Goal: Task Accomplishment & Management: Manage account settings

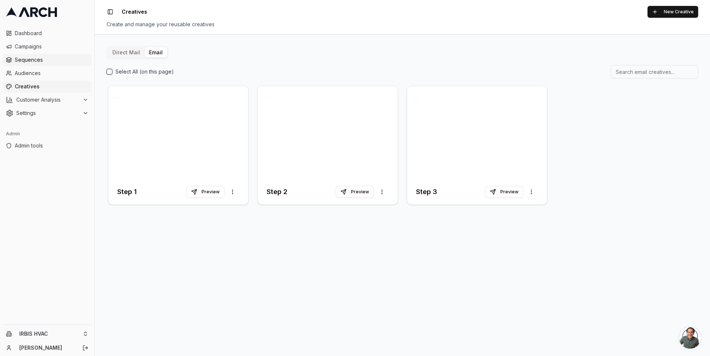
click at [47, 57] on span "Sequences" at bounding box center [52, 59] width 74 height 7
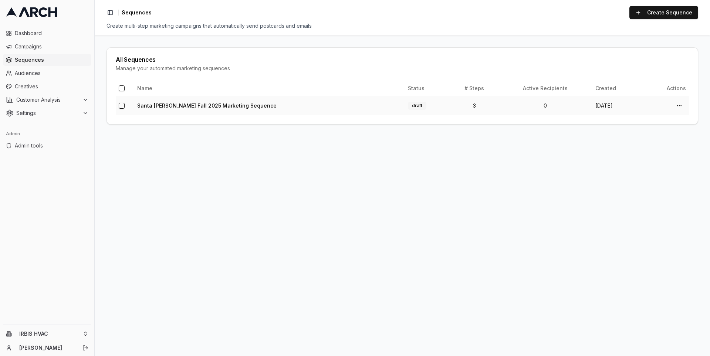
click at [195, 104] on link "Santa [PERSON_NAME] Fall 2025 Marketing Sequence" at bounding box center [206, 105] width 139 height 6
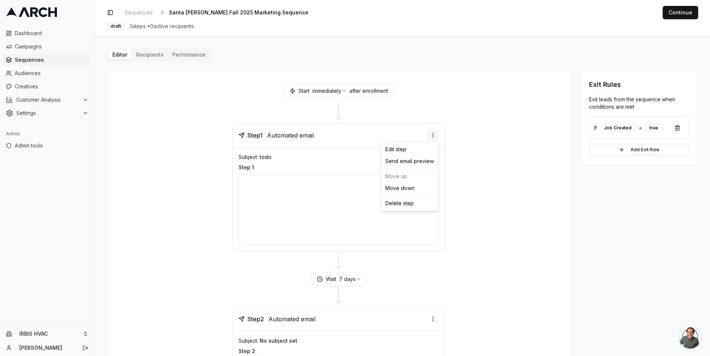
click at [432, 134] on html "Dashboard Campaigns Sequences Audiences Creatives Customer Analysis Settings Ad…" at bounding box center [355, 178] width 710 height 356
click at [414, 148] on div "Edit step" at bounding box center [409, 149] width 54 height 12
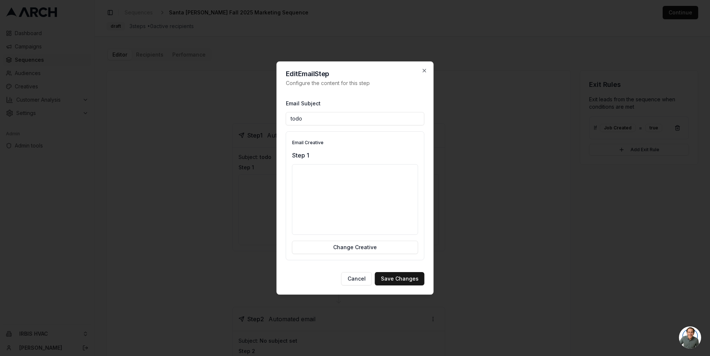
paste input "Get $10,000 For Home Improvement - Only for Santa Clara Residents"
type input "Get $10,000 For Home Improvement - Only for Santa [PERSON_NAME] Residents"
click at [404, 277] on button "Save Changes" at bounding box center [400, 278] width 50 height 13
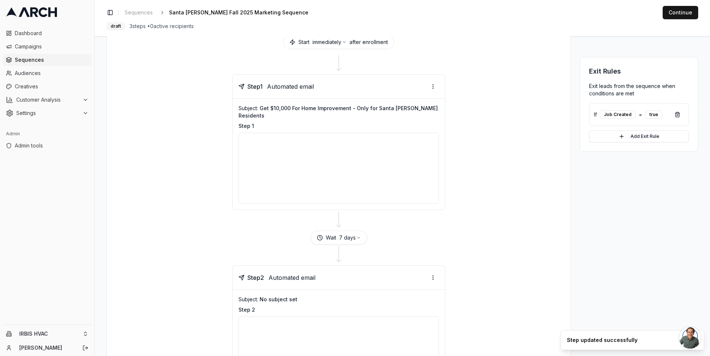
scroll to position [71, 0]
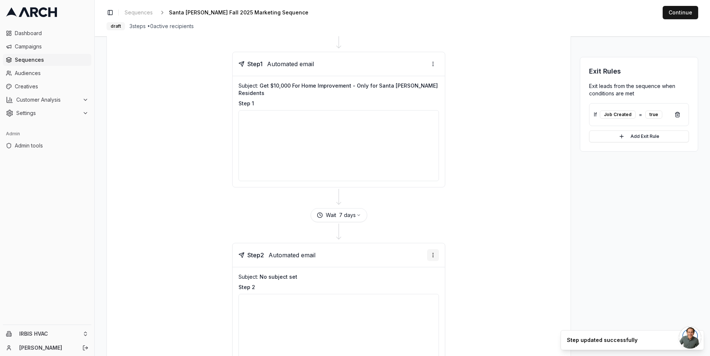
click at [433, 246] on html "Dashboard Campaigns Sequences Audiences Creatives Customer Analysis Settings Ad…" at bounding box center [355, 178] width 710 height 356
click at [409, 261] on div "Edit step" at bounding box center [409, 261] width 54 height 12
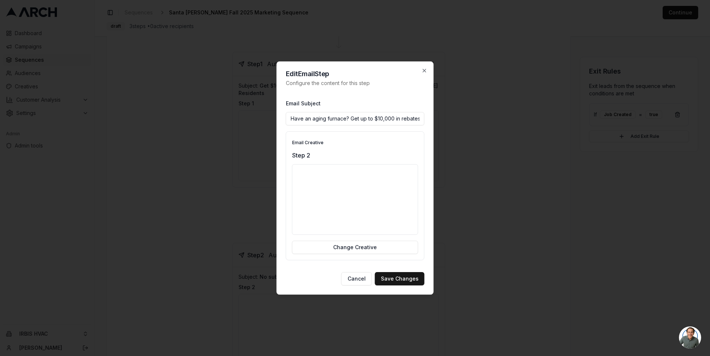
scroll to position [0, 46]
type input "Have an aging furnace? Get up to $10,000 in rebates for system update!"
click at [393, 276] on button "Save Changes" at bounding box center [400, 278] width 50 height 13
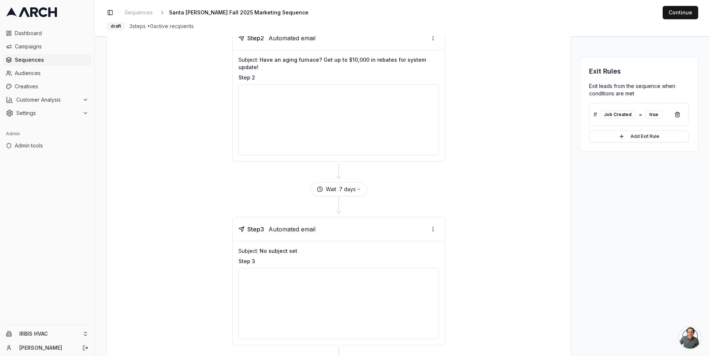
scroll to position [328, 0]
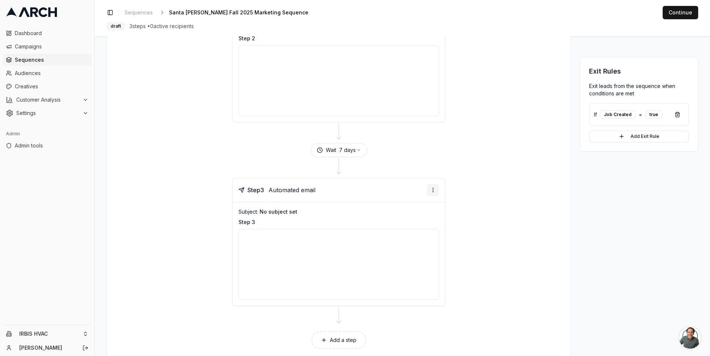
click at [434, 173] on html "Dashboard Campaigns Sequences Audiences Creatives Customer Analysis Settings Ad…" at bounding box center [355, 178] width 710 height 356
click at [416, 188] on div "Edit step" at bounding box center [409, 188] width 54 height 12
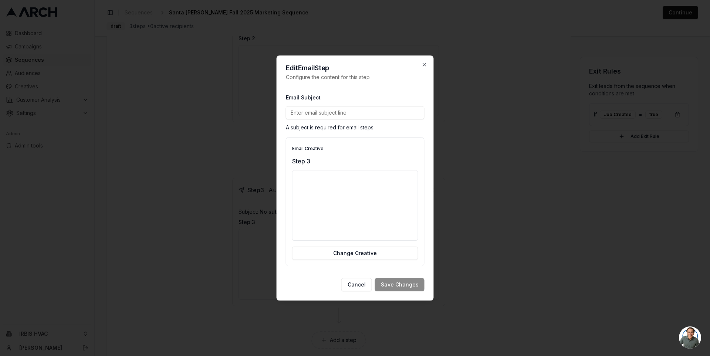
paste input "Santa [PERSON_NAME] Rebate: Receive Up to $10,000 for Heating and Cooling!"
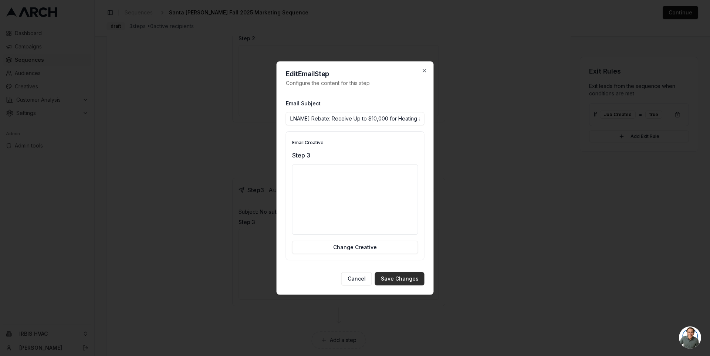
type input "Santa [PERSON_NAME] Rebate: Receive Up to $10,000 for Heating and Cooling!"
click at [406, 280] on button "Save Changes" at bounding box center [400, 278] width 50 height 13
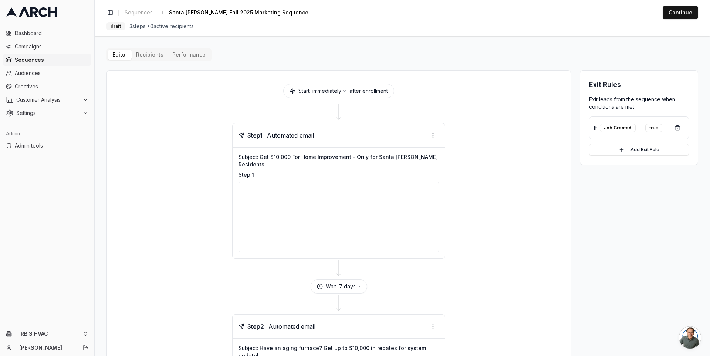
click at [682, 12] on button "Continue" at bounding box center [681, 12] width 36 height 13
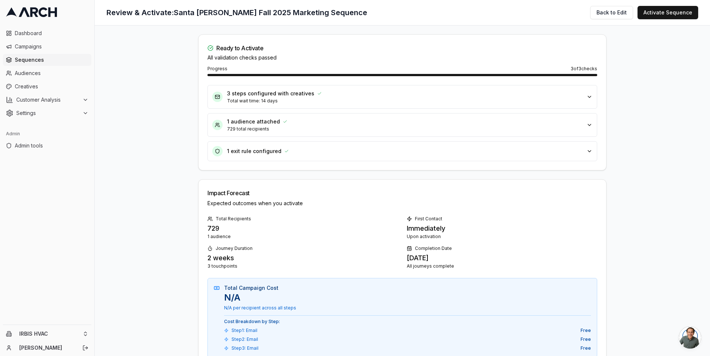
click at [587, 151] on icon "button" at bounding box center [590, 151] width 6 height 6
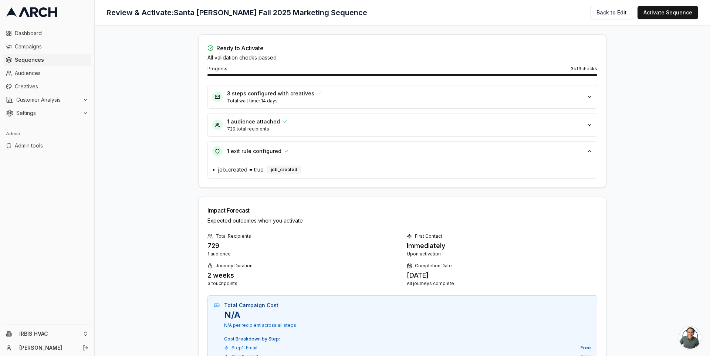
click at [530, 131] on p "729 total recipients" at bounding box center [404, 129] width 355 height 6
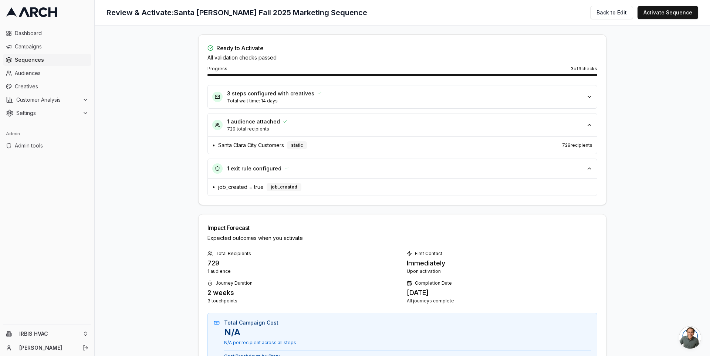
click at [514, 98] on p "Total wait time: 14 days" at bounding box center [404, 101] width 355 height 6
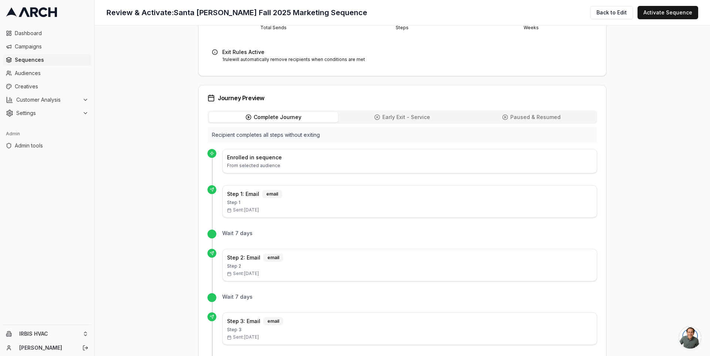
scroll to position [408, 0]
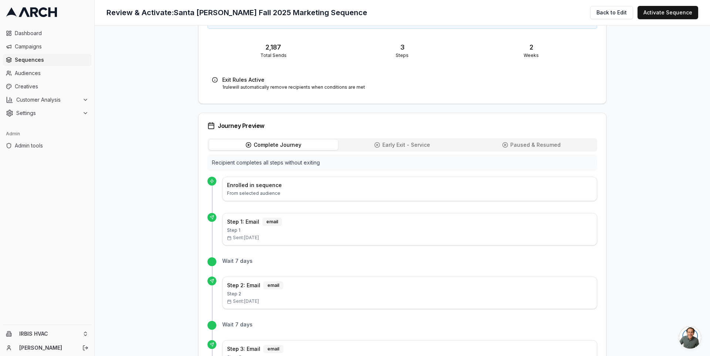
click at [397, 141] on span "Early Exit - Service" at bounding box center [406, 144] width 48 height 7
click at [514, 141] on span "Paused & Resumed" at bounding box center [535, 144] width 50 height 7
click at [278, 141] on span "Complete Journey" at bounding box center [278, 144] width 48 height 7
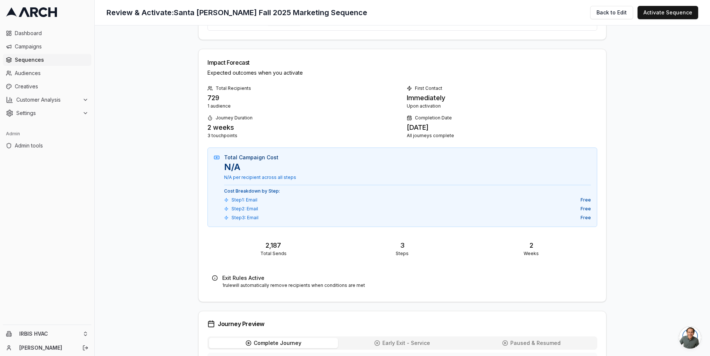
scroll to position [225, 0]
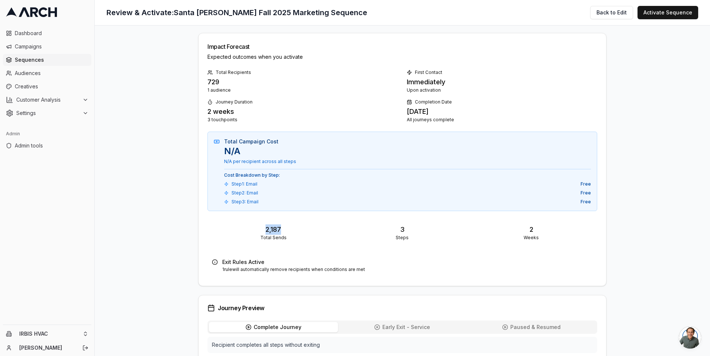
drag, startPoint x: 279, startPoint y: 227, endPoint x: 249, endPoint y: 227, distance: 30.7
click at [249, 227] on p "2,187" at bounding box center [273, 229] width 123 height 10
click at [263, 235] on p "Total Sends" at bounding box center [273, 238] width 123 height 6
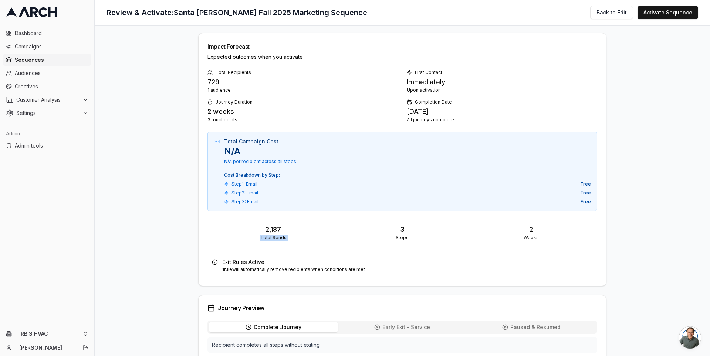
drag, startPoint x: 222, startPoint y: 263, endPoint x: 366, endPoint y: 270, distance: 144.4
click at [366, 270] on div "Exit Rules Active 1 rule will automatically remove recipients when conditions a…" at bounding box center [402, 265] width 390 height 23
click at [356, 268] on div "Exit Rules Active 1 rule will automatically remove recipients when conditions a…" at bounding box center [402, 265] width 390 height 23
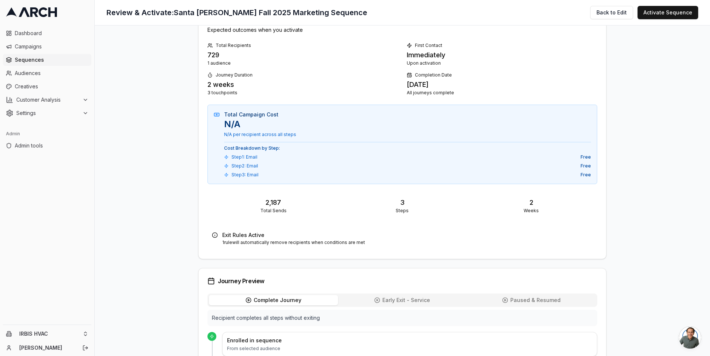
scroll to position [0, 0]
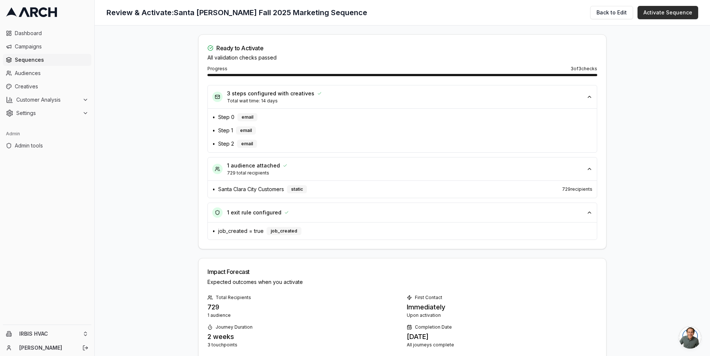
click at [674, 11] on button "Activate Sequence" at bounding box center [668, 12] width 61 height 13
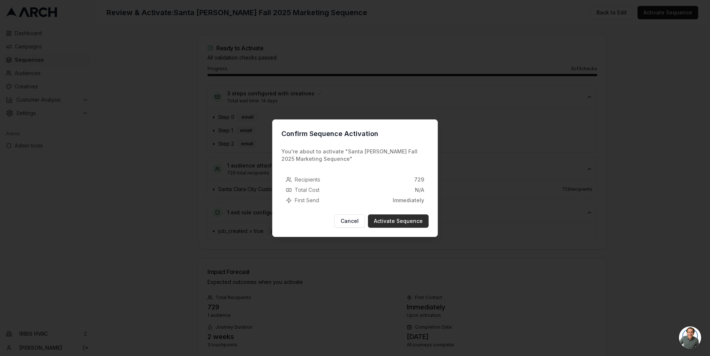
click at [409, 222] on button "Activate Sequence" at bounding box center [398, 220] width 61 height 13
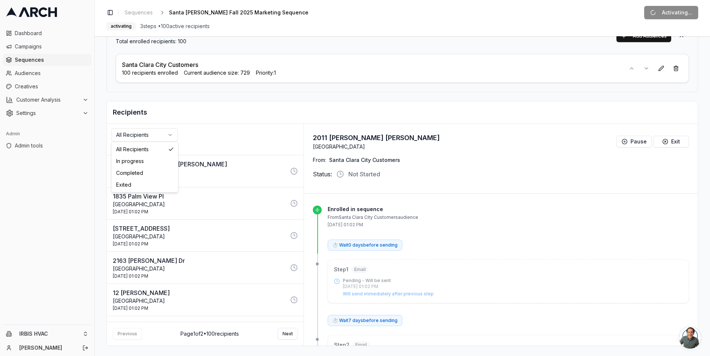
click at [166, 132] on html "Dashboard Campaigns Sequences Audiences Creatives Customer Analysis Settings Ad…" at bounding box center [355, 178] width 710 height 356
click at [204, 124] on html "Dashboard Campaigns Sequences Audiences Creatives Customer Analysis Settings Ad…" at bounding box center [355, 178] width 710 height 356
click at [160, 134] on html "Dashboard Campaigns Sequences Audiences Creatives Customer Analysis Settings Ad…" at bounding box center [355, 178] width 710 height 356
click at [162, 134] on html "Dashboard Campaigns Sequences Audiences Creatives Customer Analysis Settings Ad…" at bounding box center [355, 178] width 710 height 356
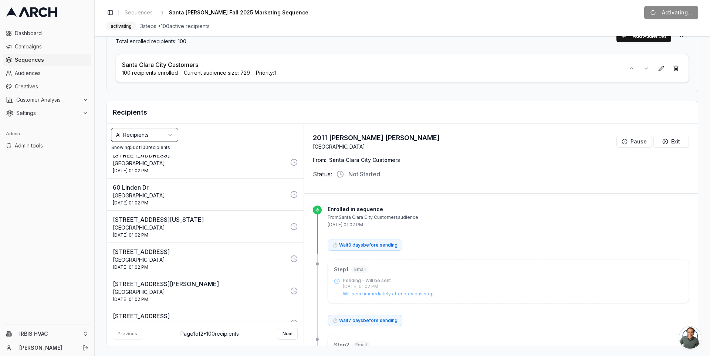
scroll to position [1433, 0]
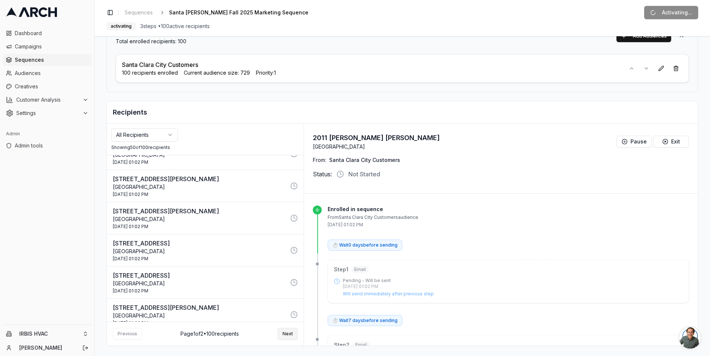
click at [285, 332] on button "Next" at bounding box center [288, 334] width 20 height 12
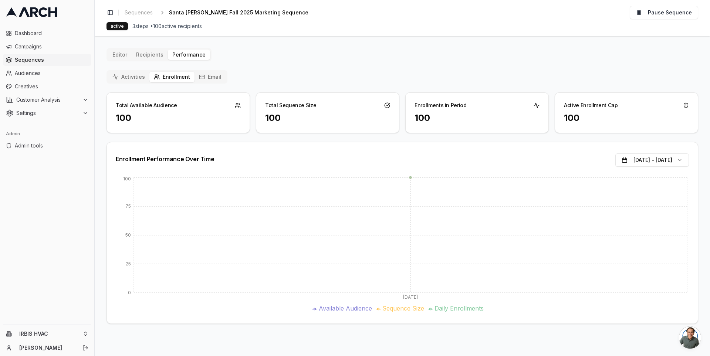
click at [129, 104] on div "Total Available Audience" at bounding box center [146, 105] width 61 height 7
click at [145, 104] on div "Total Available Audience" at bounding box center [146, 105] width 61 height 7
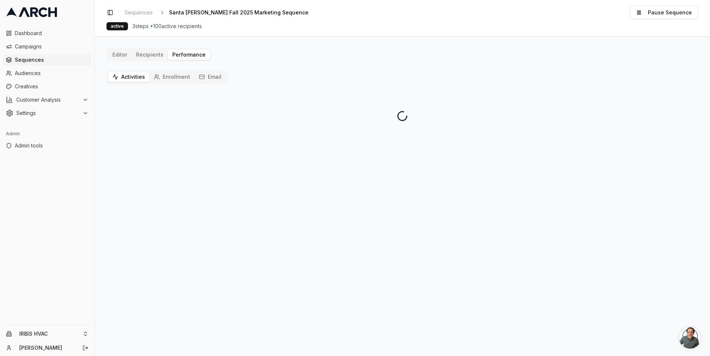
click at [128, 77] on button "Activities" at bounding box center [128, 77] width 41 height 10
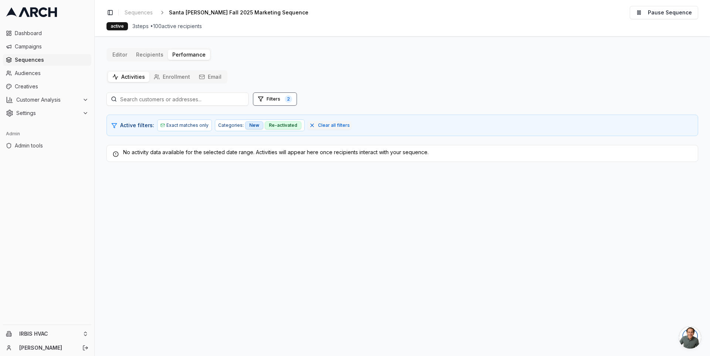
click at [202, 77] on icon "button" at bounding box center [202, 77] width 6 height 6
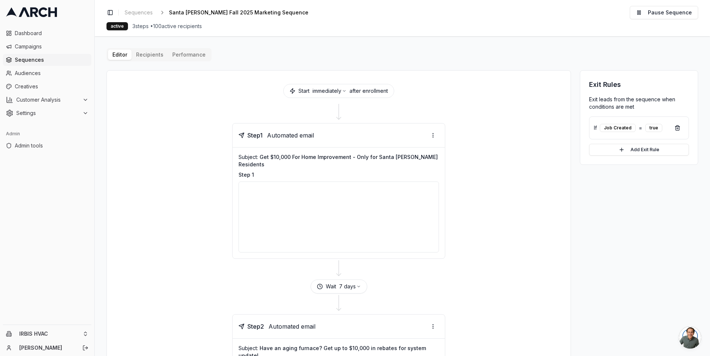
click at [68, 61] on span "Sequences" at bounding box center [52, 59] width 74 height 7
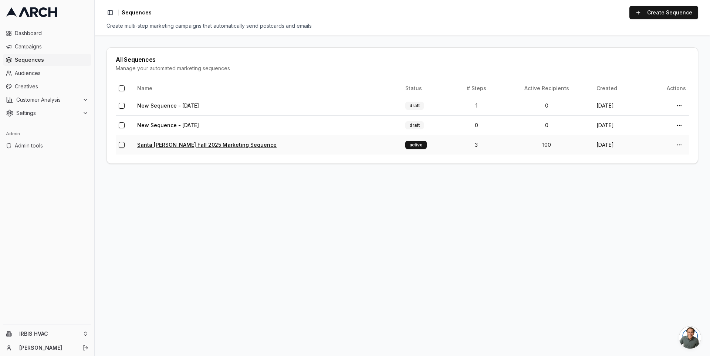
click at [178, 144] on link "Santa [PERSON_NAME] Fall 2025 Marketing Sequence" at bounding box center [206, 145] width 139 height 6
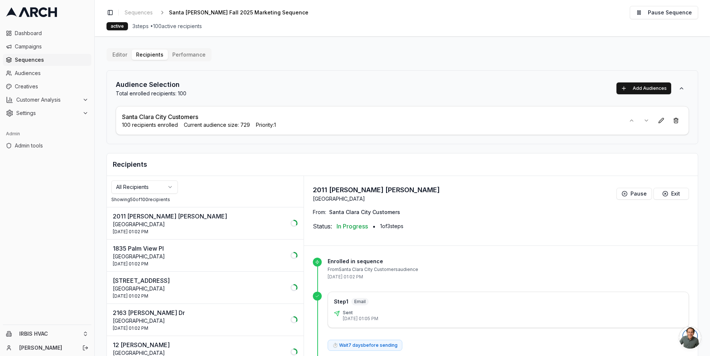
click at [196, 218] on p "2011 [PERSON_NAME] [PERSON_NAME]" at bounding box center [199, 216] width 173 height 9
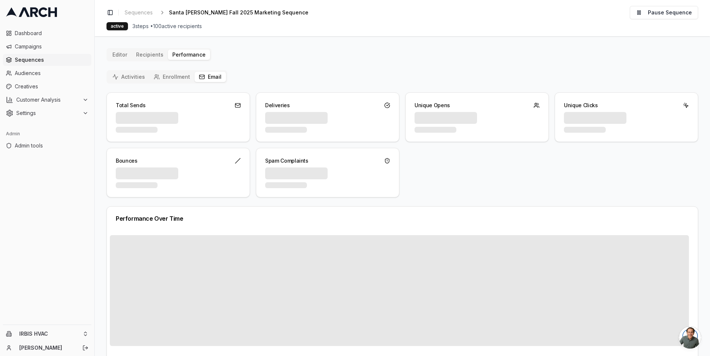
click at [214, 77] on button "Email" at bounding box center [210, 77] width 31 height 10
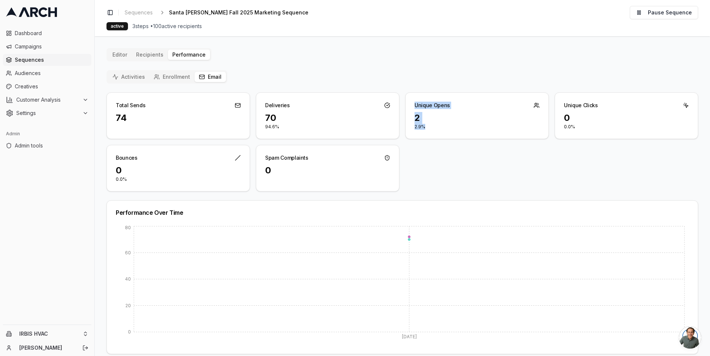
drag, startPoint x: 425, startPoint y: 128, endPoint x: 412, endPoint y: 105, distance: 27.0
click at [412, 105] on div "Unique Opens 2 2.9%" at bounding box center [476, 115] width 143 height 47
click at [412, 105] on div "Unique Opens" at bounding box center [477, 102] width 143 height 19
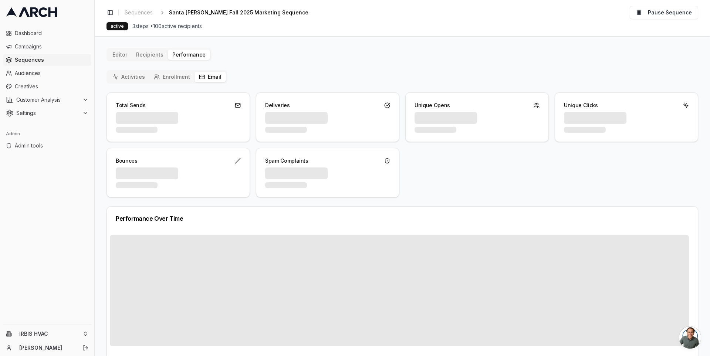
click at [214, 74] on button "Email" at bounding box center [210, 77] width 31 height 10
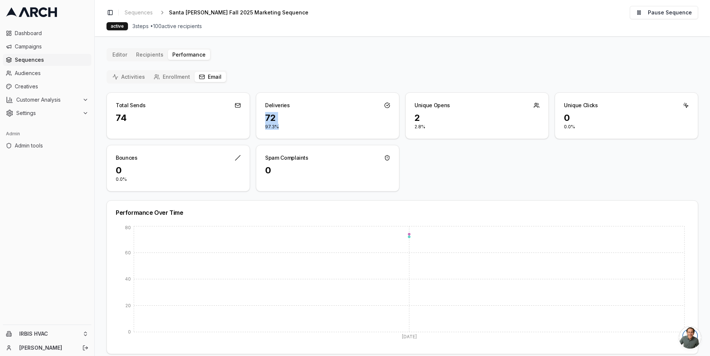
drag, startPoint x: 277, startPoint y: 125, endPoint x: 264, endPoint y: 115, distance: 16.9
click at [264, 115] on div "72 97.3%" at bounding box center [327, 125] width 143 height 27
click at [265, 117] on div "72" at bounding box center [327, 118] width 125 height 12
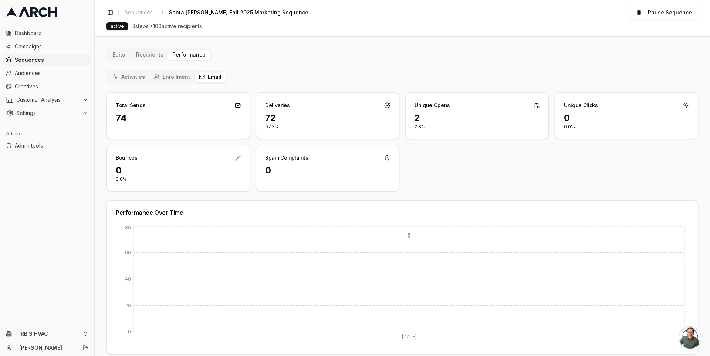
click at [121, 119] on div "74" at bounding box center [178, 118] width 125 height 12
click at [132, 70] on div "Activities Enrollment Email" at bounding box center [167, 76] width 121 height 13
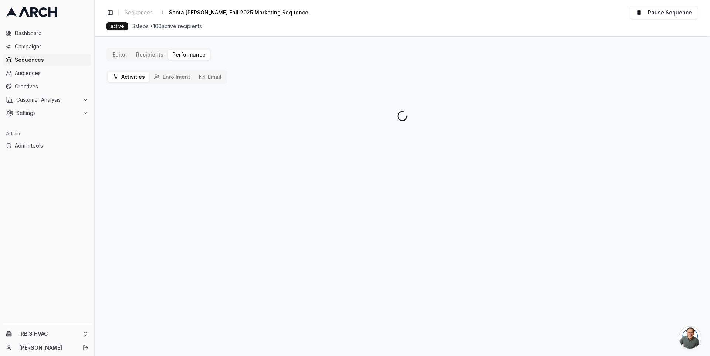
click at [129, 75] on button "Activities" at bounding box center [128, 77] width 41 height 10
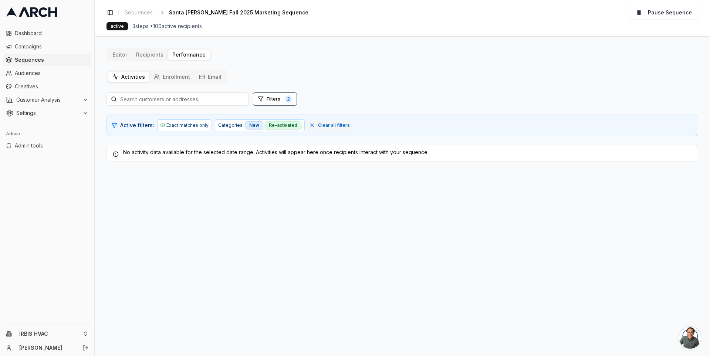
click at [175, 78] on button "Enrollment" at bounding box center [171, 77] width 45 height 10
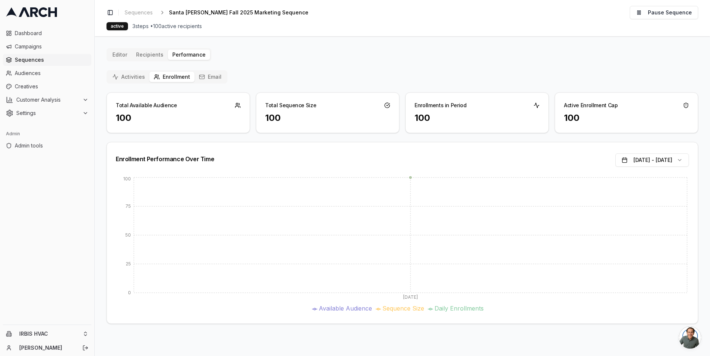
click at [209, 74] on button "Email" at bounding box center [210, 77] width 31 height 10
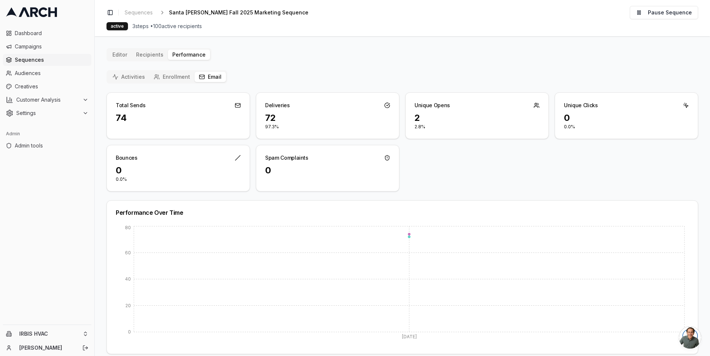
click at [273, 121] on div "72" at bounding box center [327, 118] width 125 height 12
click at [268, 117] on div "72" at bounding box center [327, 118] width 125 height 12
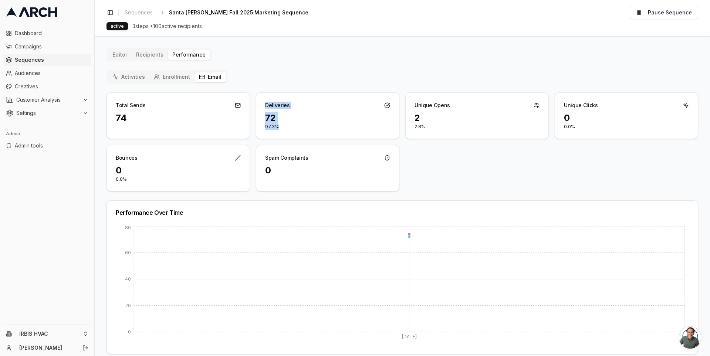
drag, startPoint x: 285, startPoint y: 127, endPoint x: 263, endPoint y: 105, distance: 30.9
click at [263, 105] on div "Deliveries 72 97.3%" at bounding box center [327, 115] width 143 height 47
drag, startPoint x: 424, startPoint y: 129, endPoint x: 410, endPoint y: 105, distance: 27.5
click at [410, 105] on div "Unique Opens 2 2.8%" at bounding box center [476, 115] width 143 height 47
click at [410, 105] on div "Unique Opens" at bounding box center [477, 102] width 143 height 19
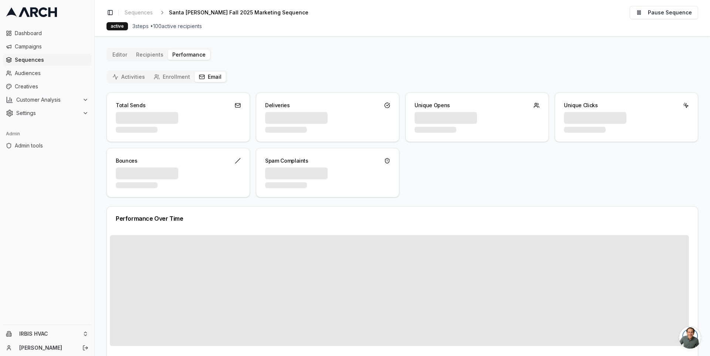
click at [199, 74] on icon "button" at bounding box center [202, 77] width 6 height 6
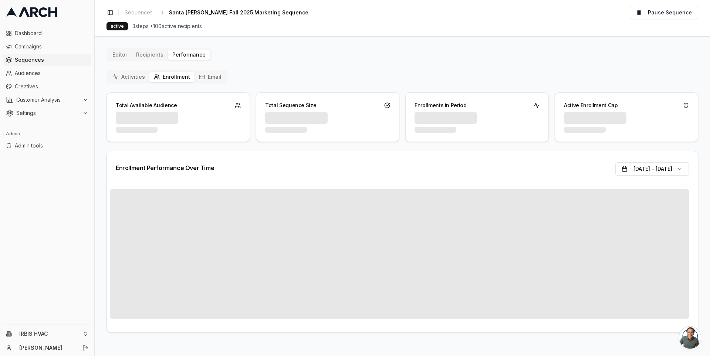
click at [168, 76] on button "Enrollment" at bounding box center [171, 77] width 45 height 10
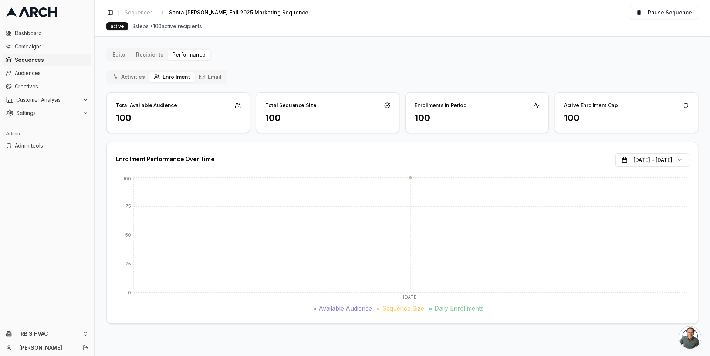
click at [124, 68] on div "Editor Recipients Performance Activities Enrollment Email Total Available Audie…" at bounding box center [403, 186] width 592 height 276
click at [122, 74] on button "Activities" at bounding box center [128, 77] width 41 height 10
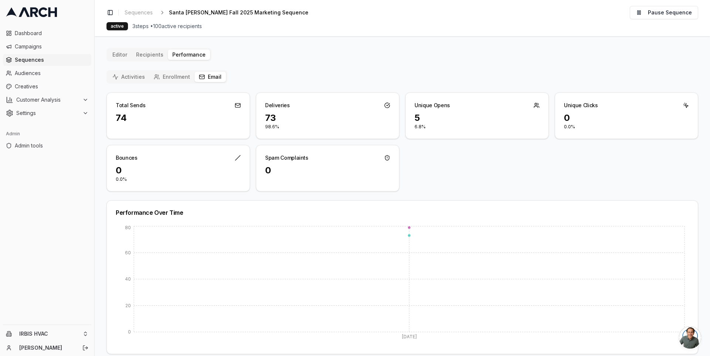
click at [207, 75] on button "Email" at bounding box center [210, 77] width 31 height 10
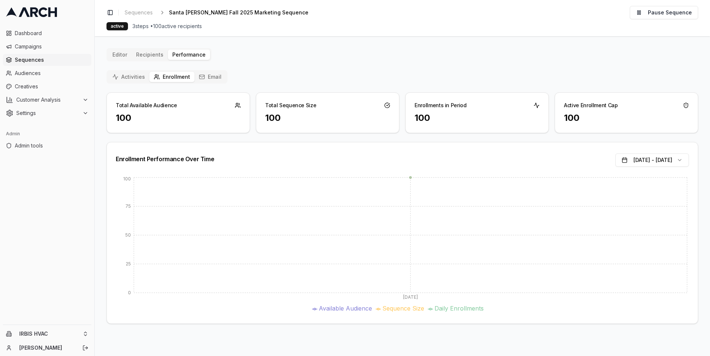
click at [203, 77] on button "Email" at bounding box center [210, 77] width 31 height 10
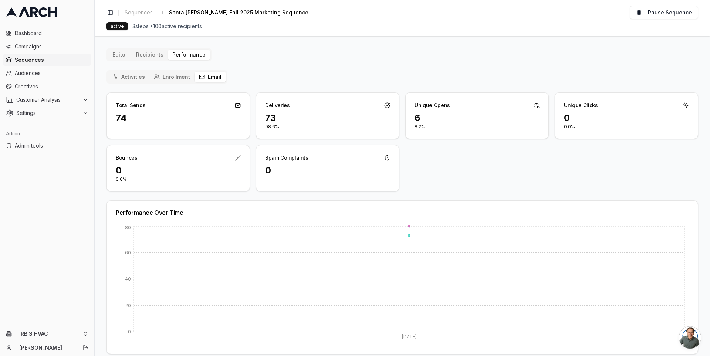
click at [423, 105] on div "Unique Opens" at bounding box center [433, 105] width 36 height 7
click at [432, 150] on div "Total Sends 74 Deliveries 73 98.6% Unique Opens 6 8.2% Unique Clicks 0 0.0% Bou…" at bounding box center [403, 141] width 592 height 99
click at [132, 77] on button "Activities" at bounding box center [128, 77] width 41 height 10
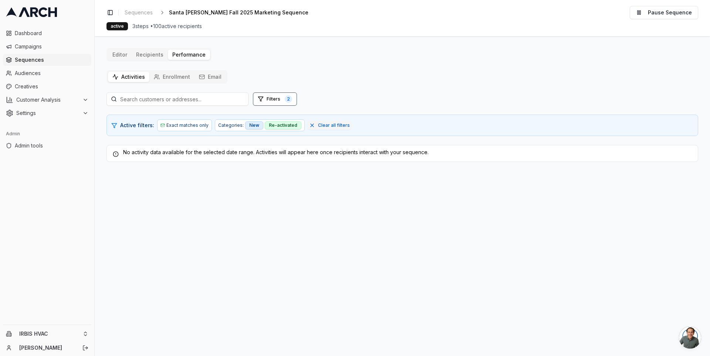
click at [170, 77] on button "Enrollment" at bounding box center [171, 77] width 45 height 10
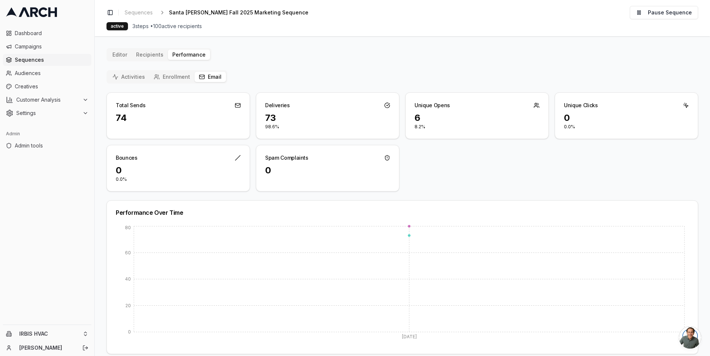
click at [206, 73] on button "Email" at bounding box center [210, 77] width 31 height 10
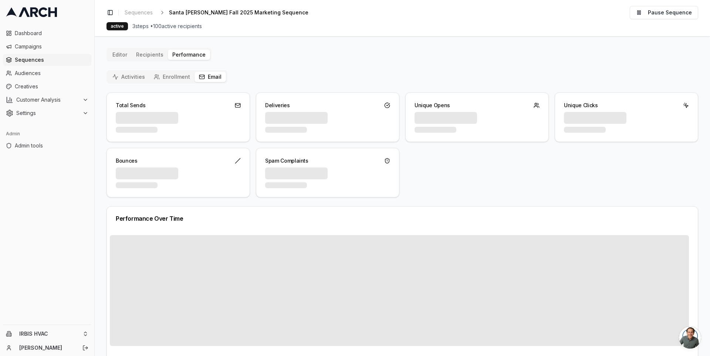
click at [204, 78] on button "Email" at bounding box center [210, 77] width 31 height 10
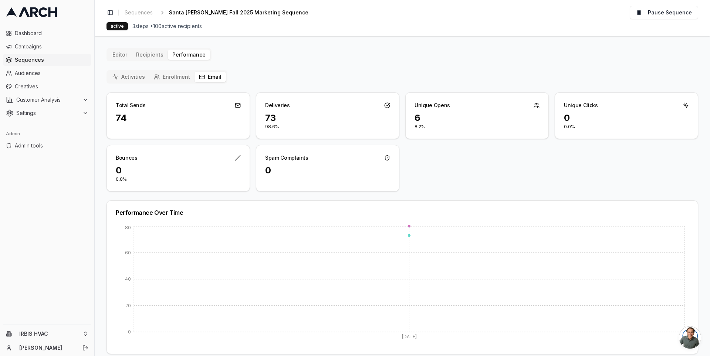
click at [166, 78] on button "Enrollment" at bounding box center [171, 77] width 45 height 10
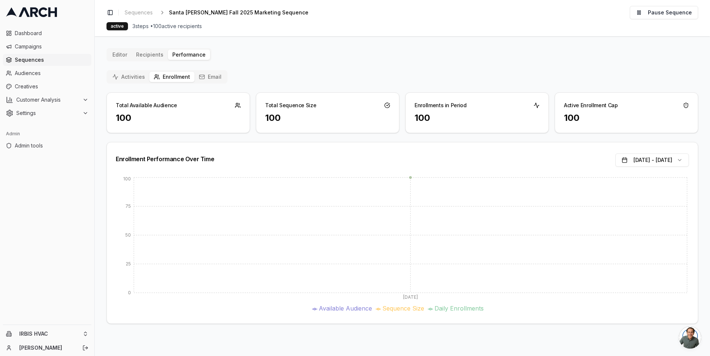
click at [127, 75] on button "Activities" at bounding box center [128, 77] width 41 height 10
